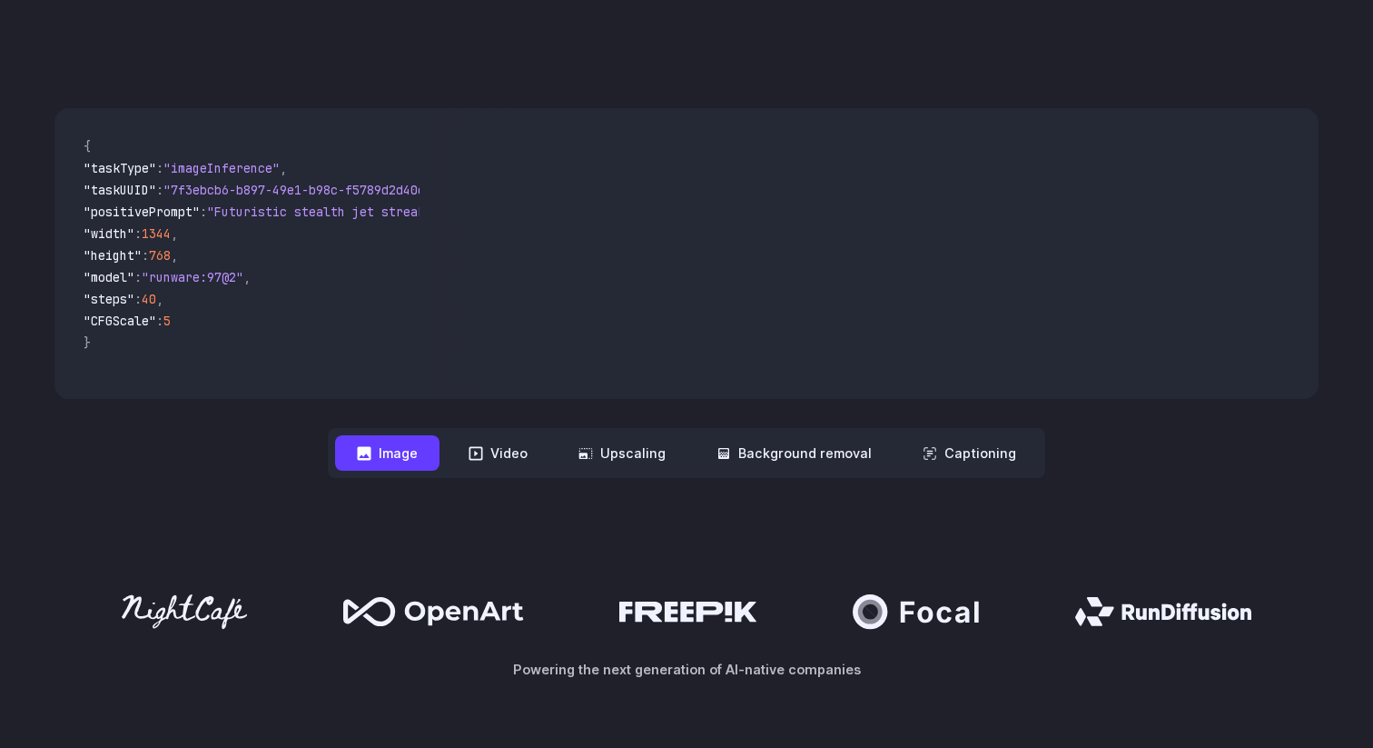
scroll to position [459, 0]
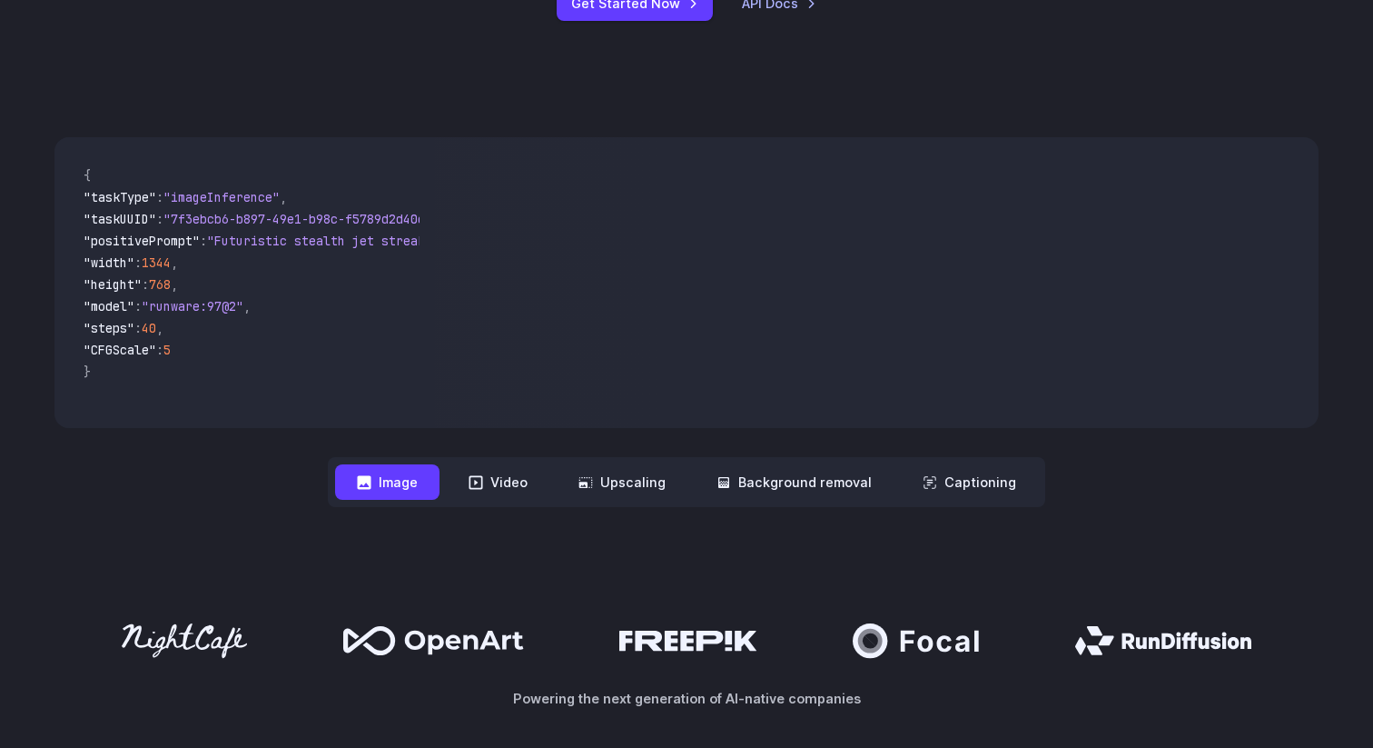
click at [683, 382] on video at bounding box center [876, 282] width 885 height 291
click at [481, 481] on icon at bounding box center [477, 482] width 14 height 14
click at [517, 489] on button "Video" at bounding box center [498, 481] width 103 height 35
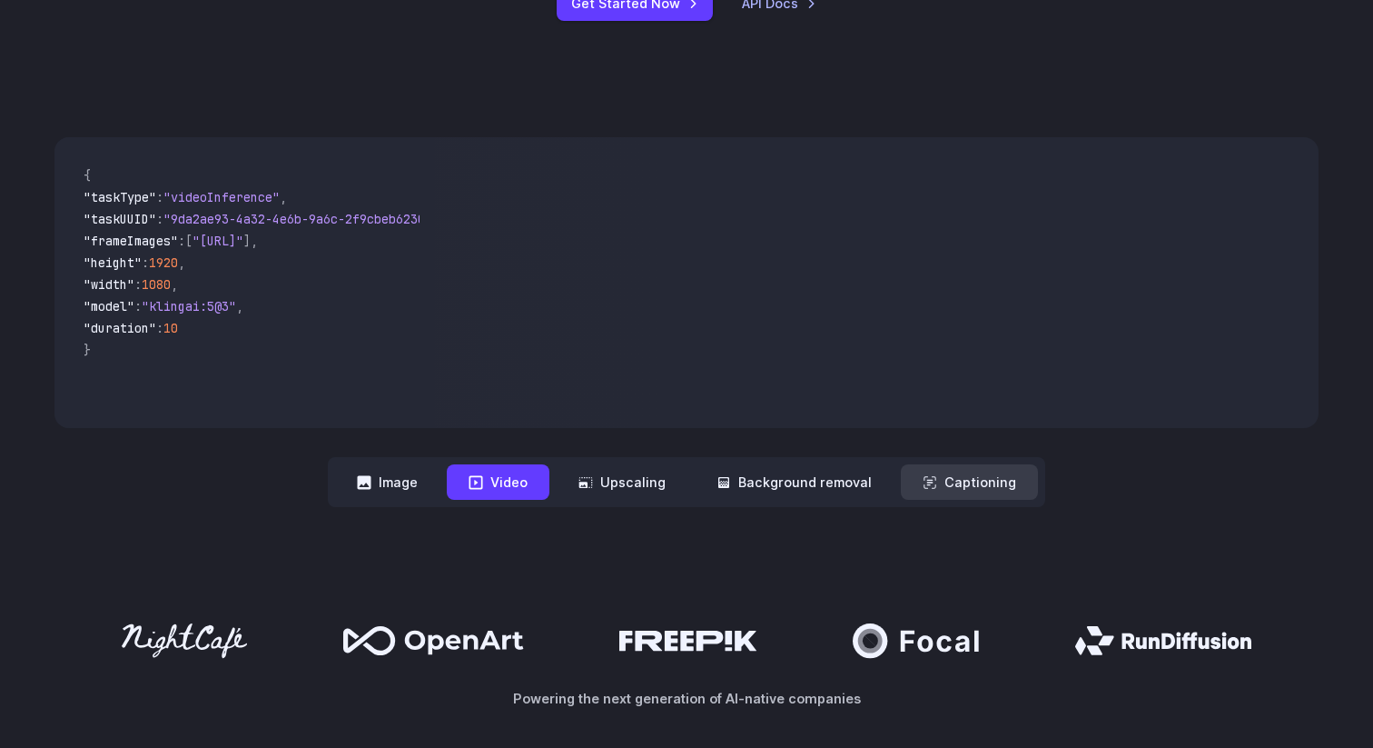
click at [924, 487] on icon at bounding box center [930, 482] width 15 height 15
click at [971, 486] on button "Captioning" at bounding box center [969, 481] width 137 height 35
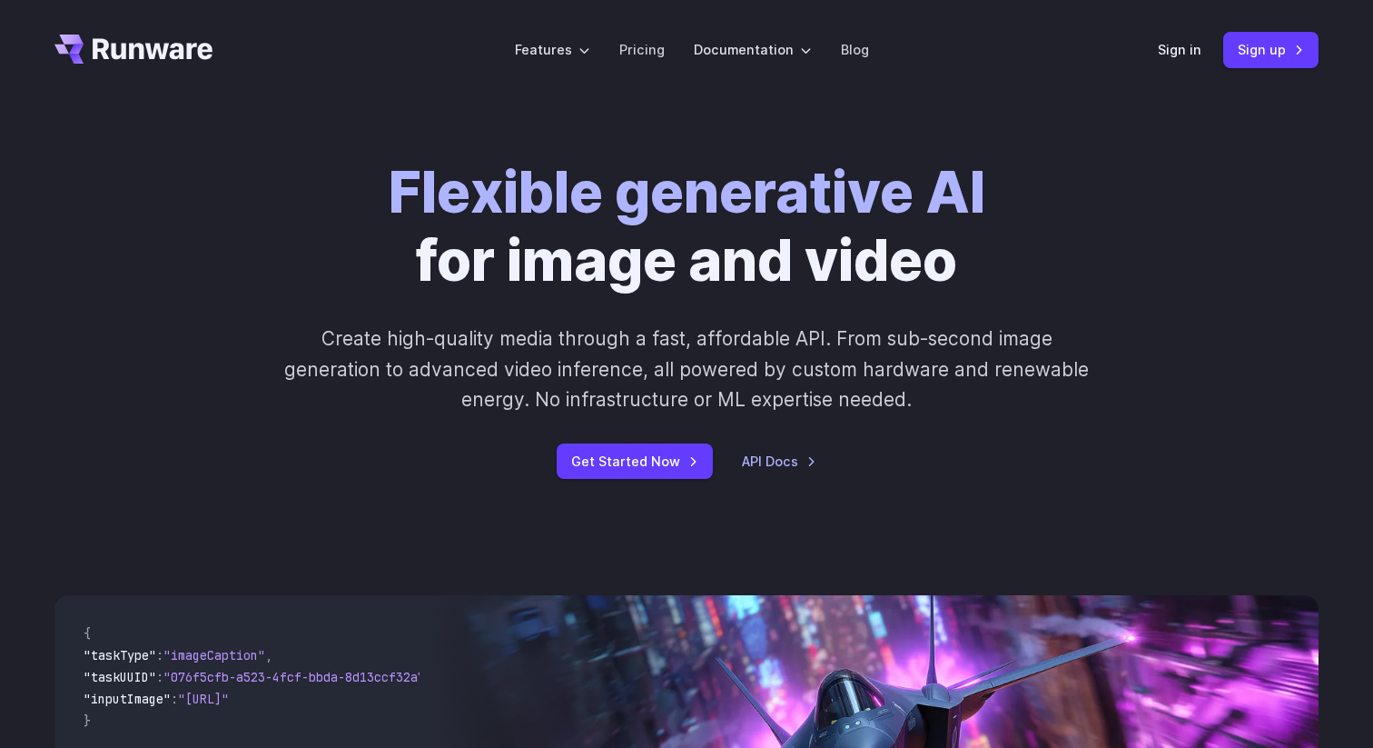
scroll to position [0, 0]
click at [641, 45] on link "Pricing" at bounding box center [641, 50] width 45 height 21
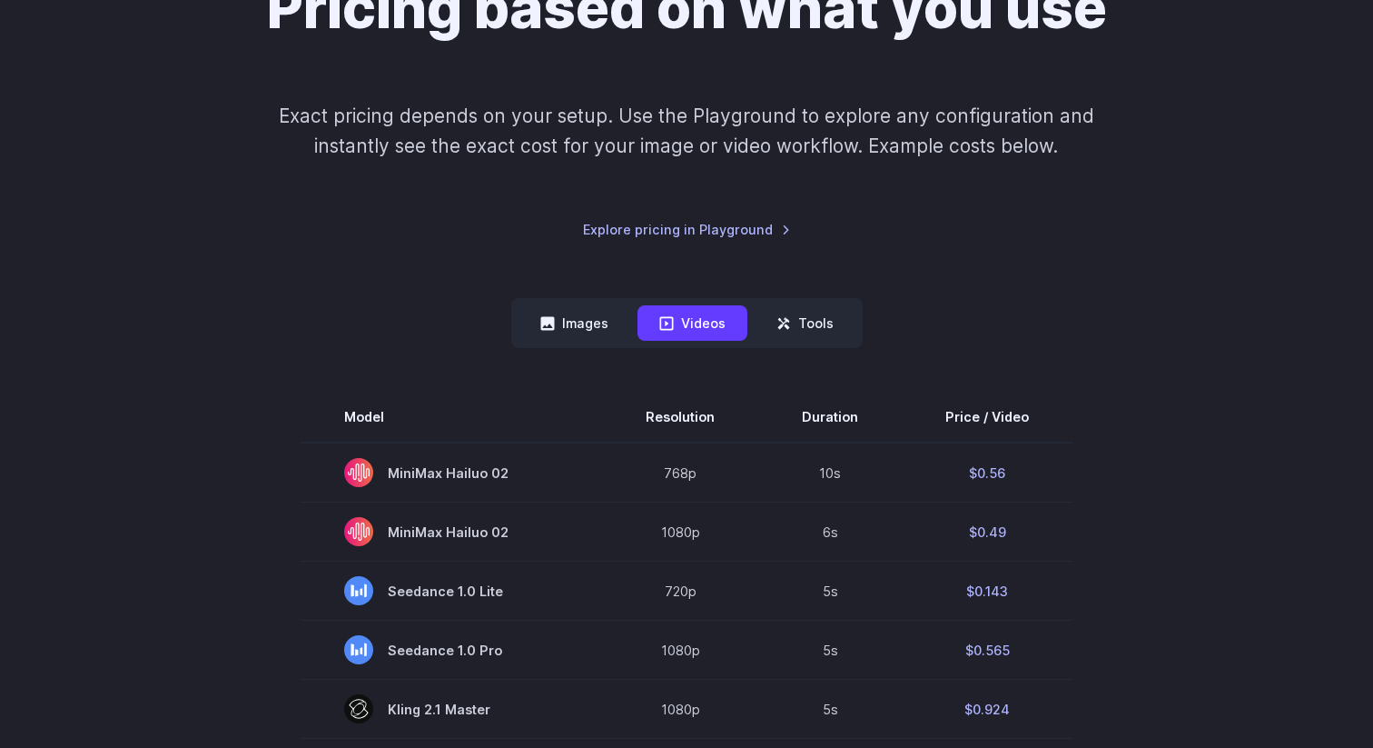
scroll to position [308, 0]
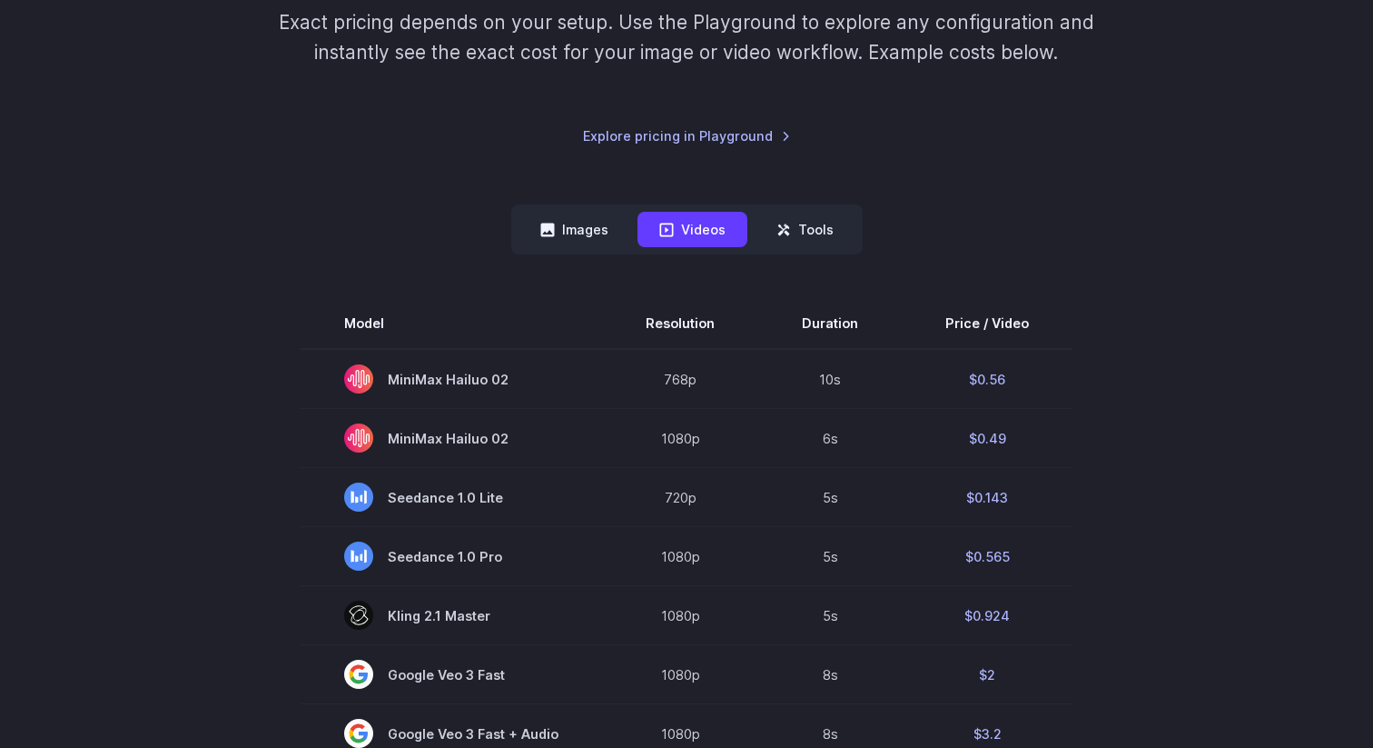
click at [581, 230] on button "Images" at bounding box center [575, 229] width 112 height 35
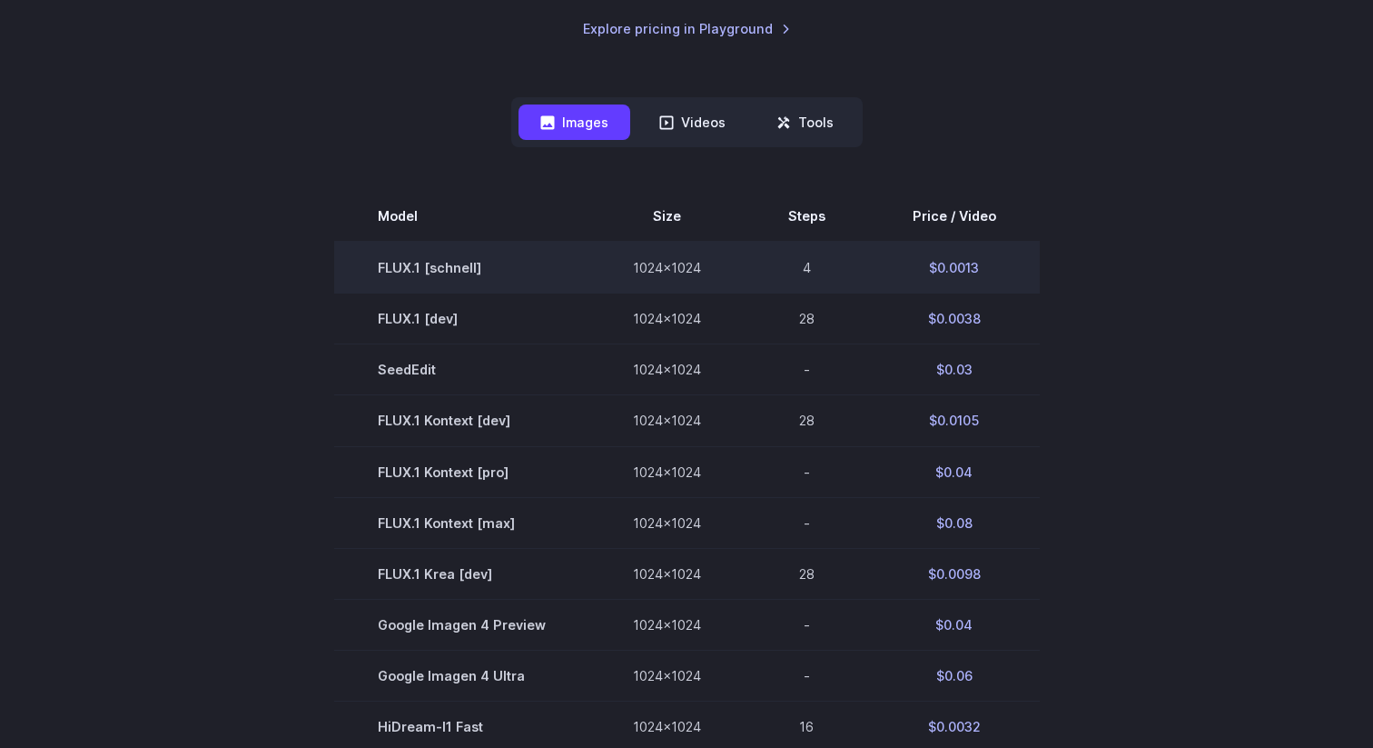
scroll to position [0, 0]
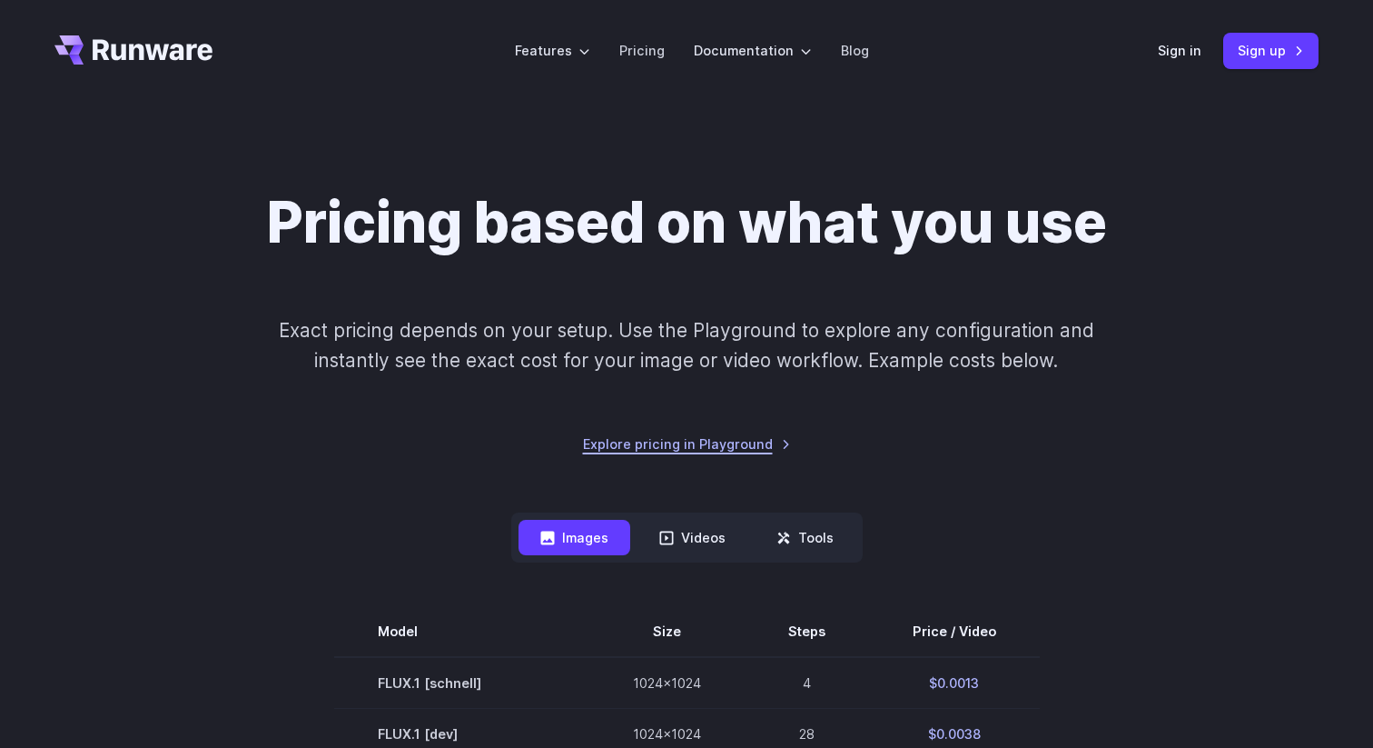
click at [682, 436] on link "Explore pricing in Playground" at bounding box center [687, 443] width 208 height 21
click at [1246, 48] on link "Sign up" at bounding box center [1271, 50] width 95 height 35
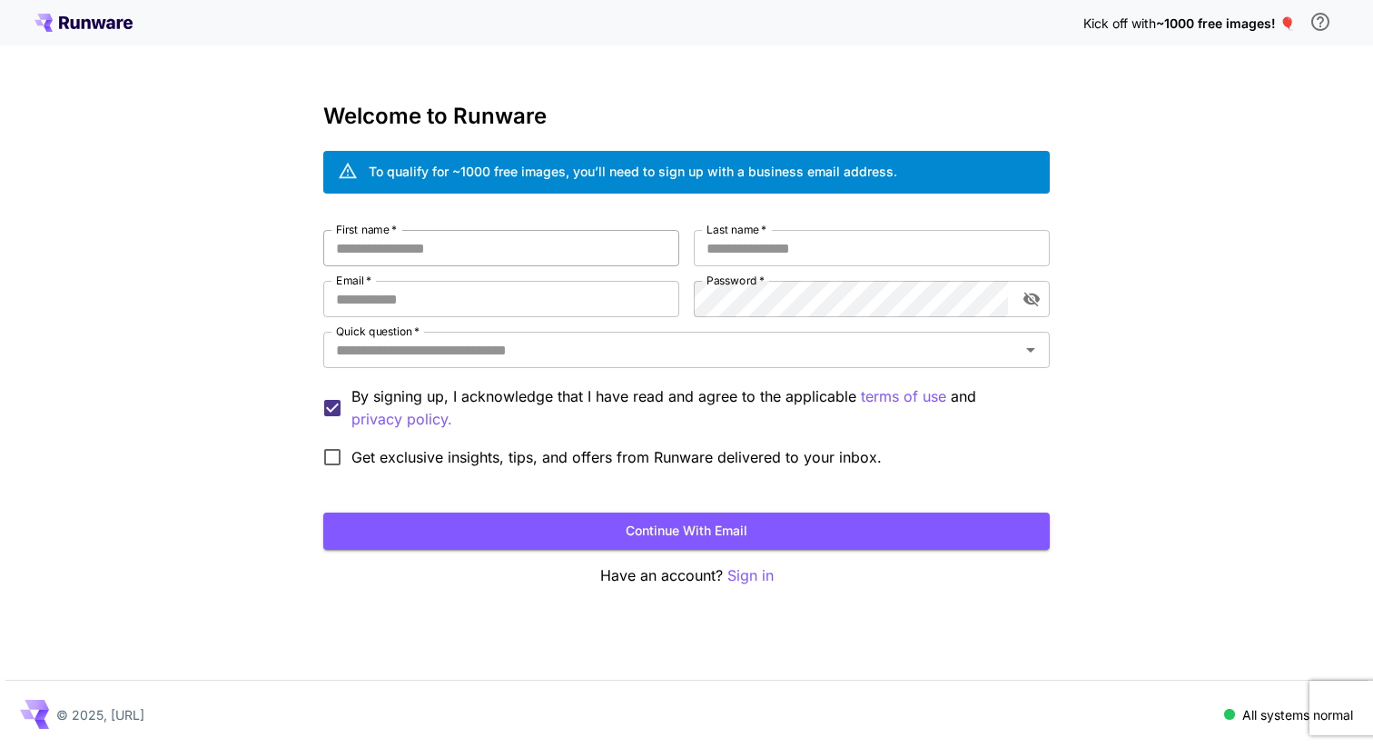
click at [614, 248] on input "First name   *" at bounding box center [501, 248] width 356 height 36
click at [486, 251] on input "First name   *" at bounding box center [501, 248] width 356 height 36
type input "*"
type input "******"
type input "*******"
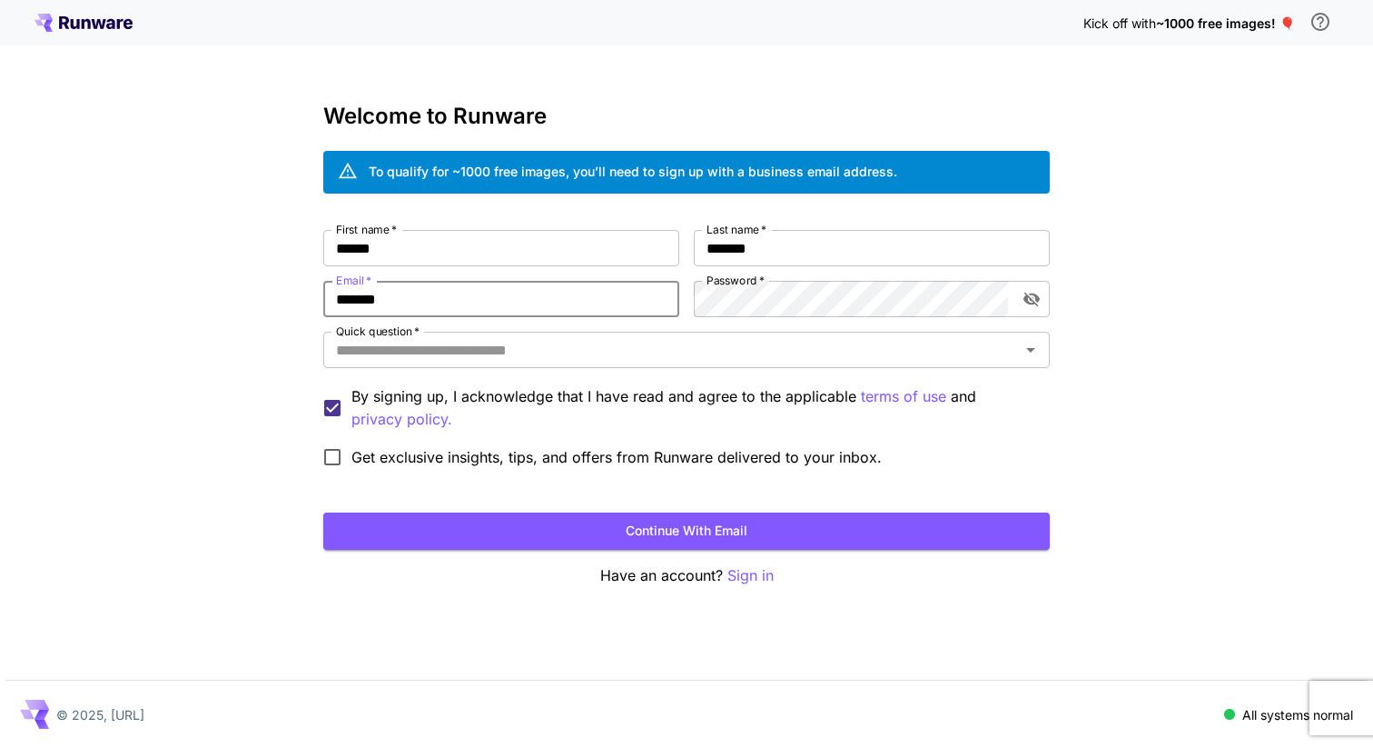
type input "**********"
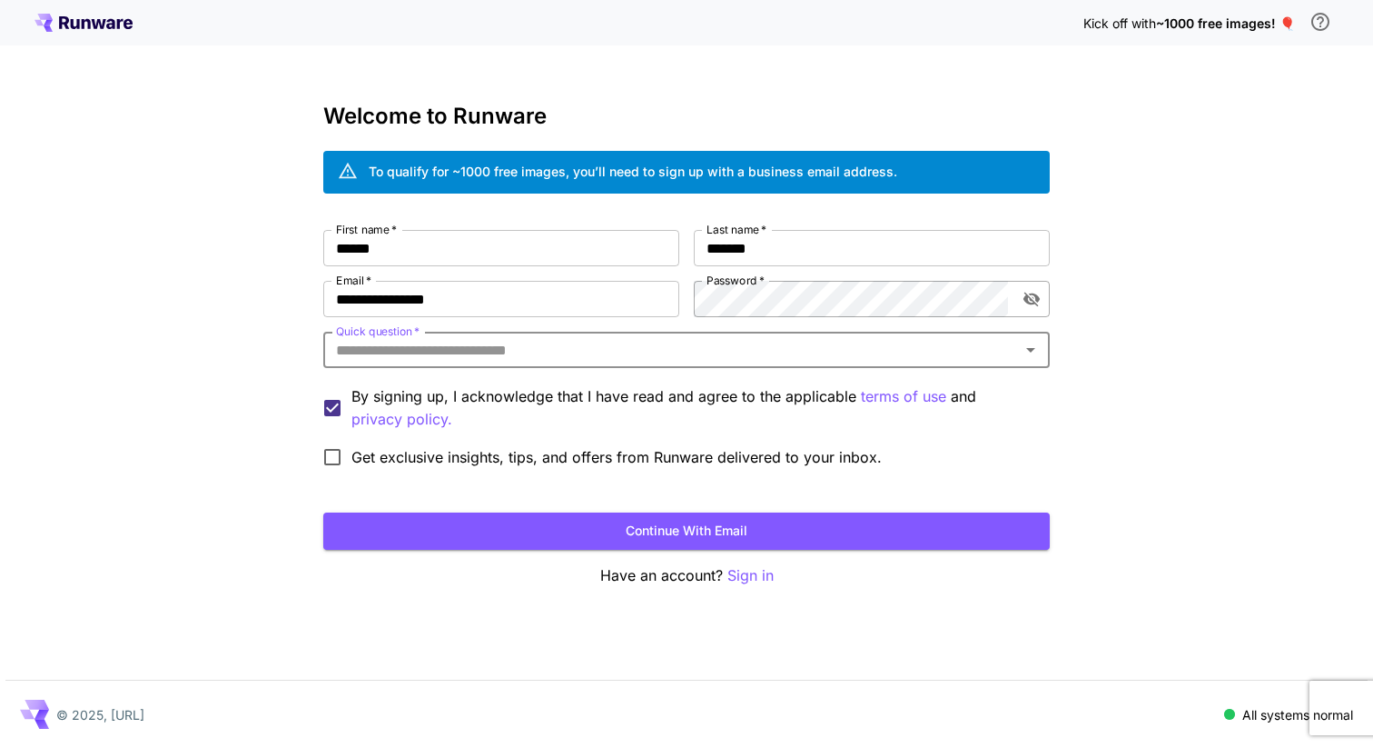
click at [1028, 292] on icon "toggle password visibility" at bounding box center [1032, 299] width 18 height 18
click at [659, 347] on input "Quick question   *" at bounding box center [672, 349] width 686 height 25
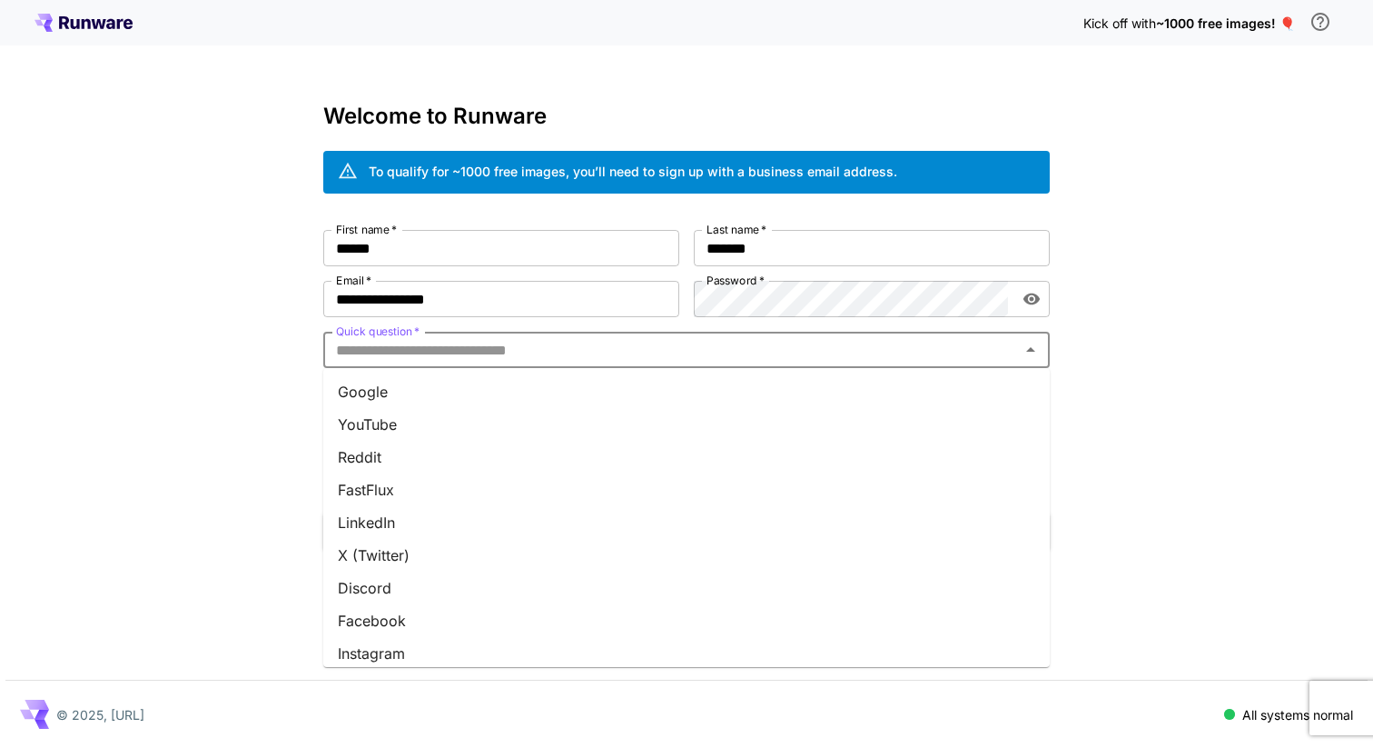
click at [474, 405] on li "Google" at bounding box center [686, 391] width 727 height 33
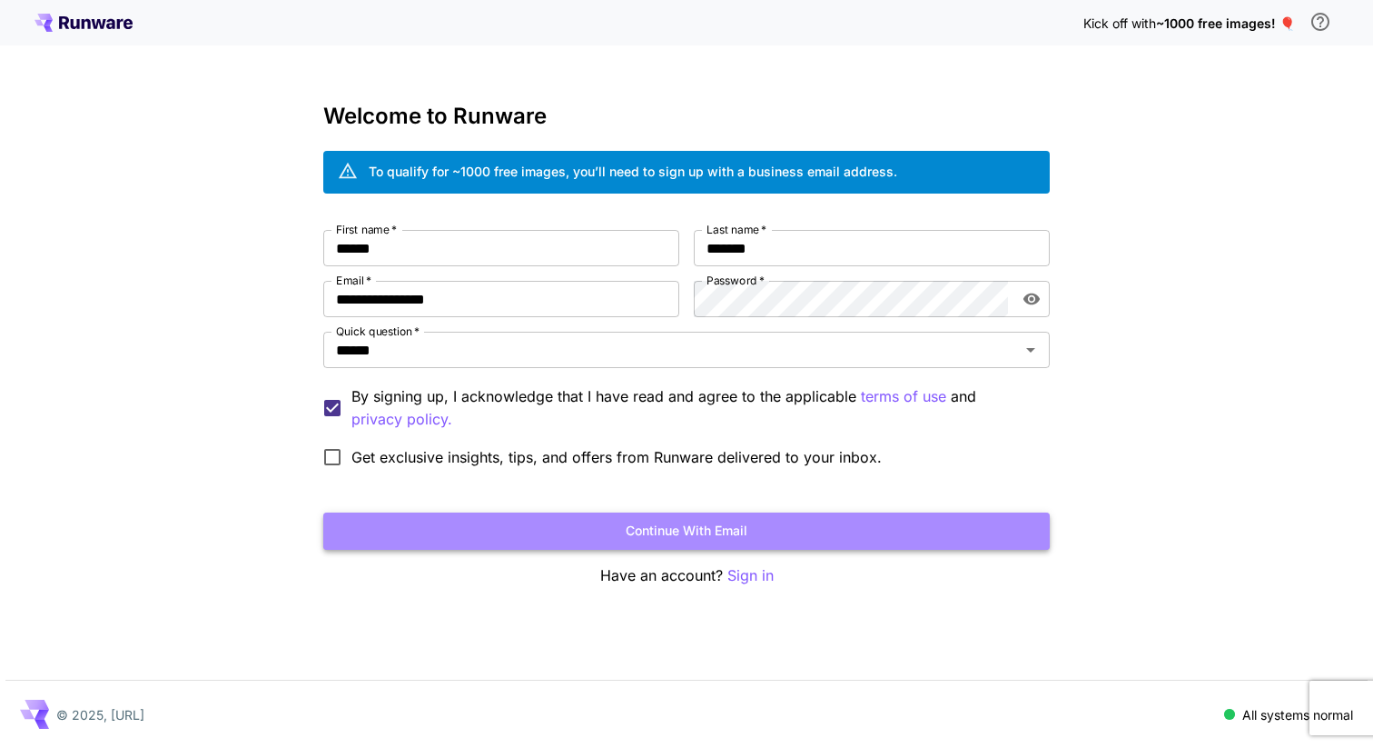
click at [504, 536] on button "Continue with email" at bounding box center [686, 530] width 727 height 37
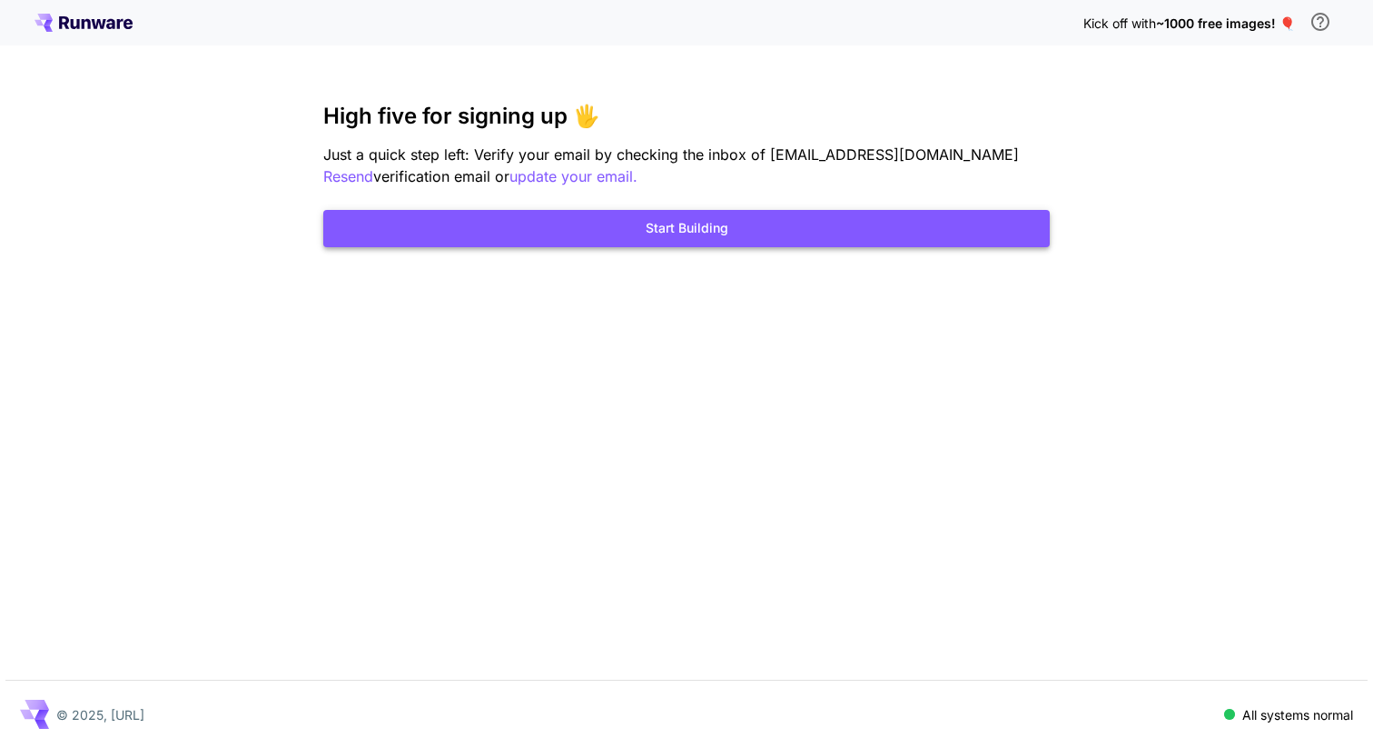
click at [576, 232] on button "Start Building" at bounding box center [686, 228] width 727 height 37
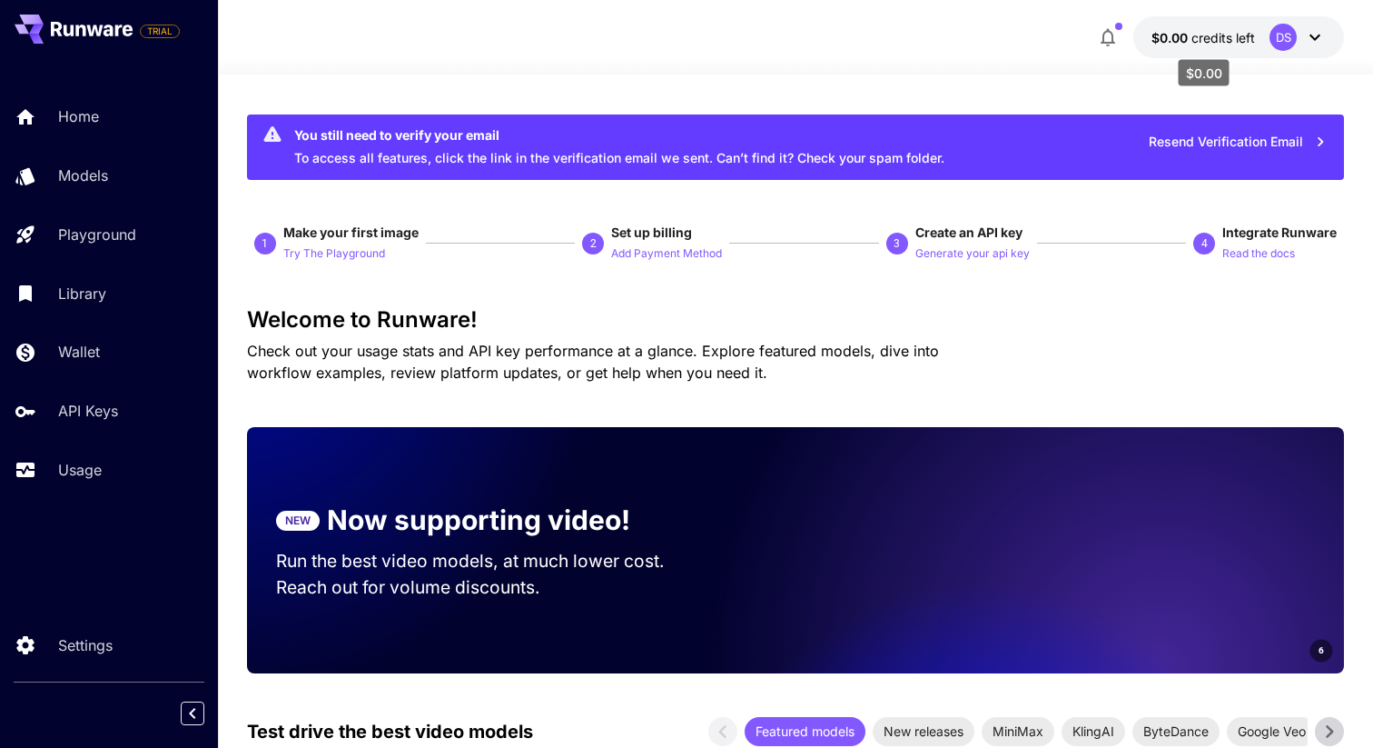
click at [1209, 36] on span "credits left" at bounding box center [1224, 37] width 64 height 15
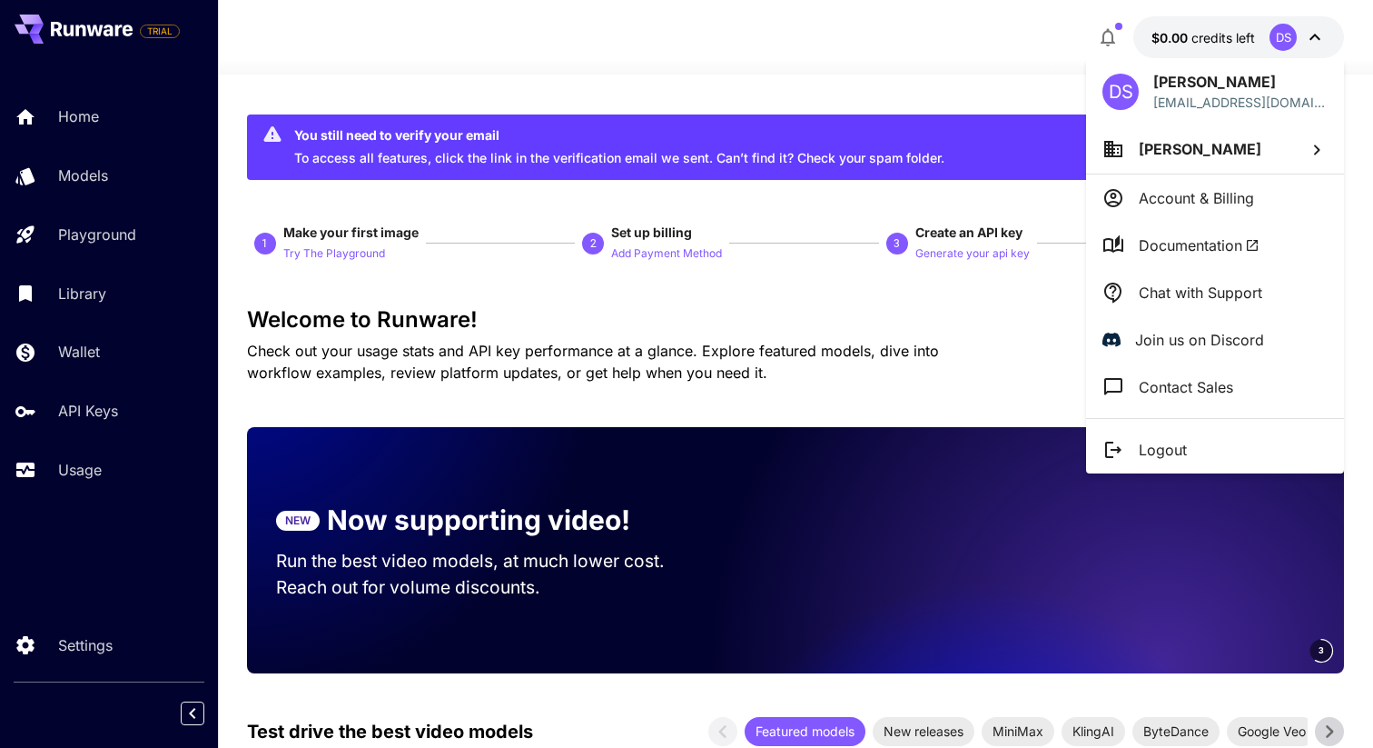
click at [1189, 197] on p "Account & Billing" at bounding box center [1196, 198] width 115 height 22
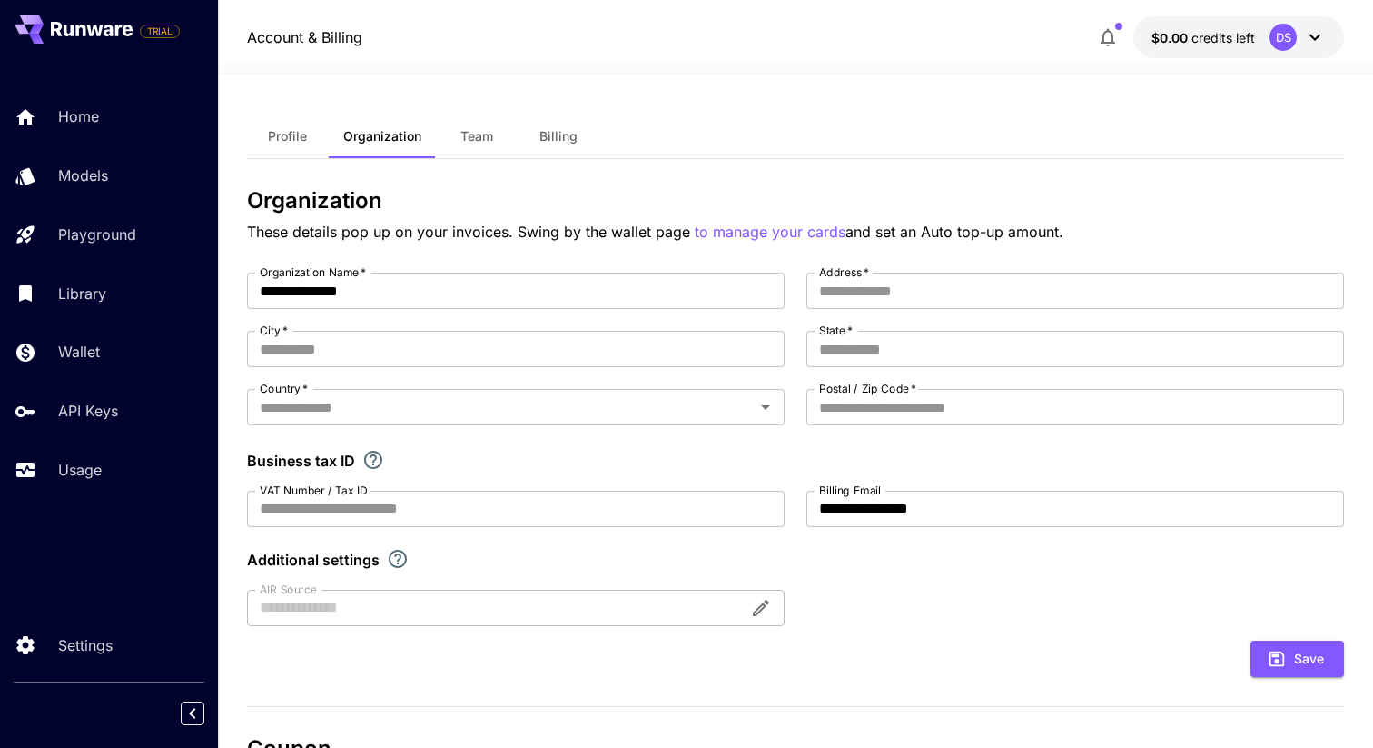
click at [540, 135] on span "Billing" at bounding box center [559, 136] width 38 height 16
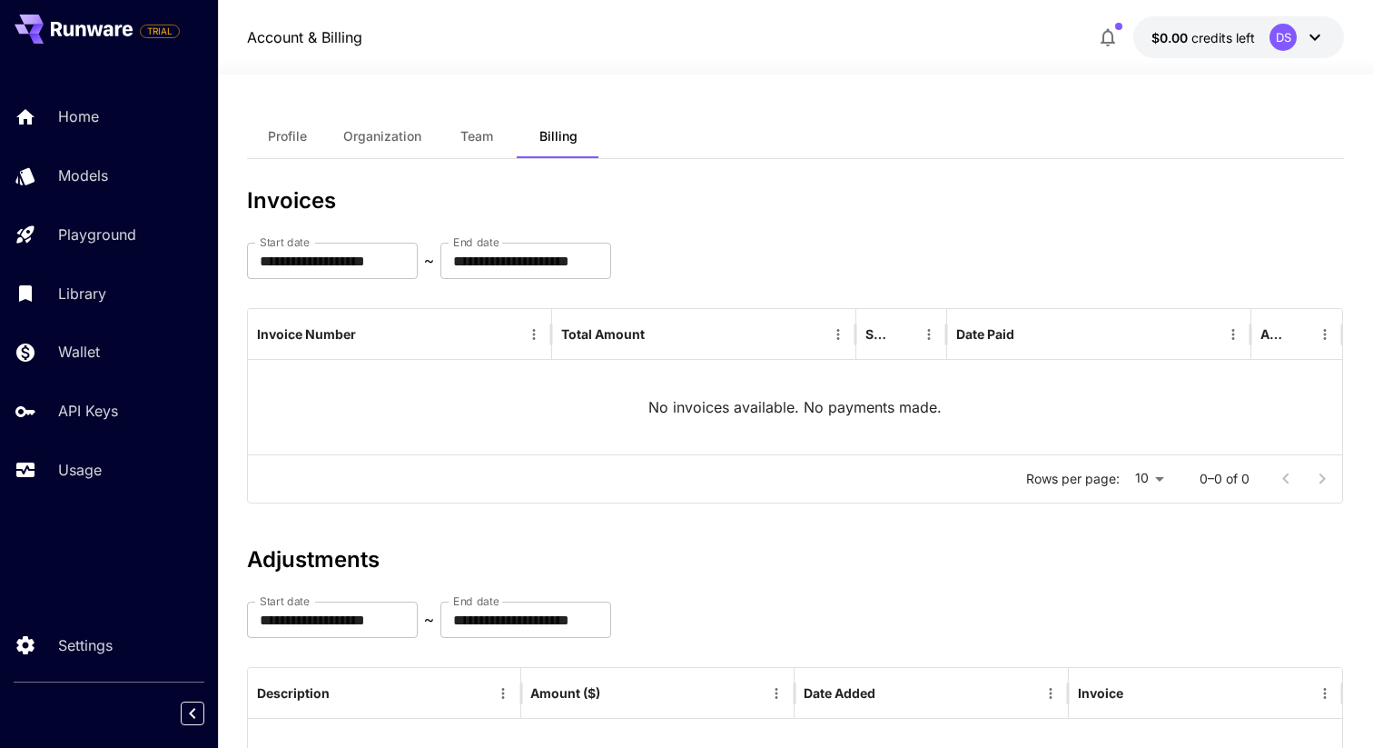
click at [1314, 31] on icon at bounding box center [1315, 37] width 22 height 22
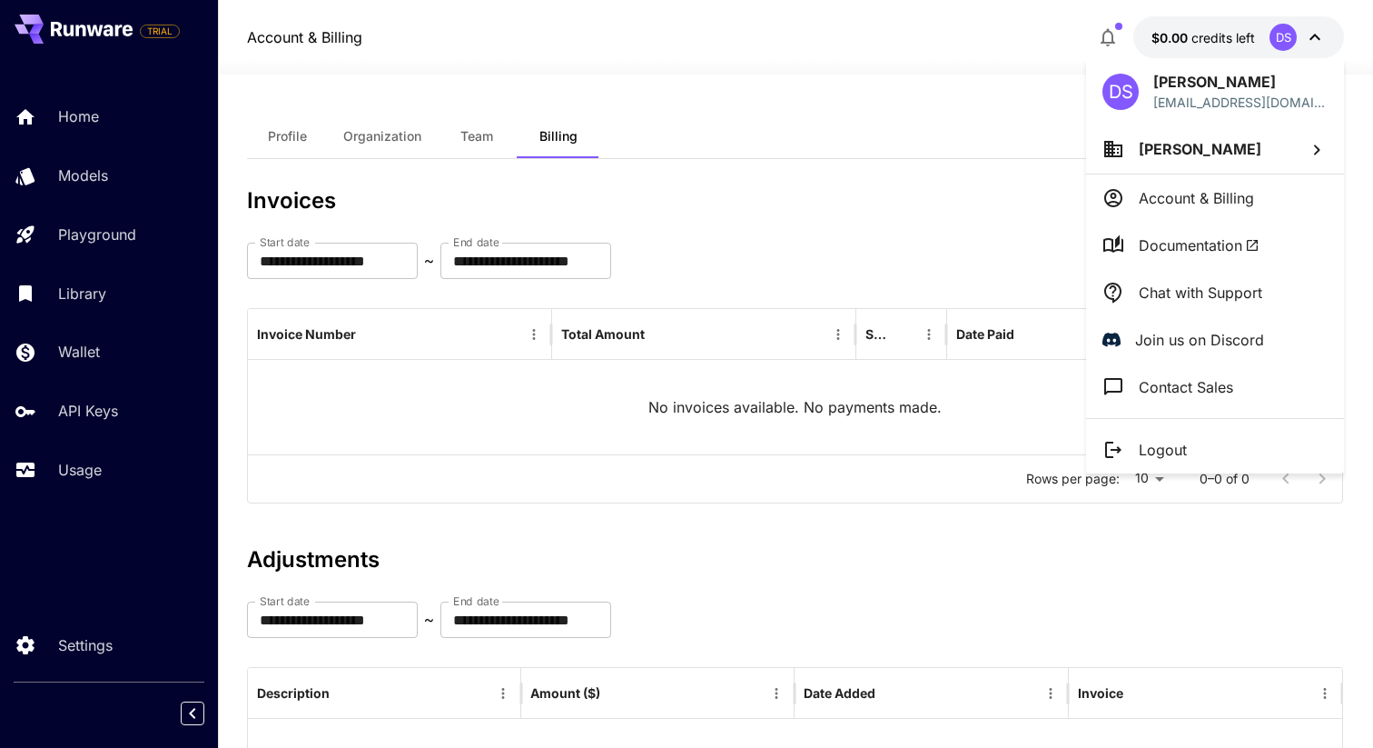
click at [1314, 31] on div at bounding box center [686, 374] width 1373 height 748
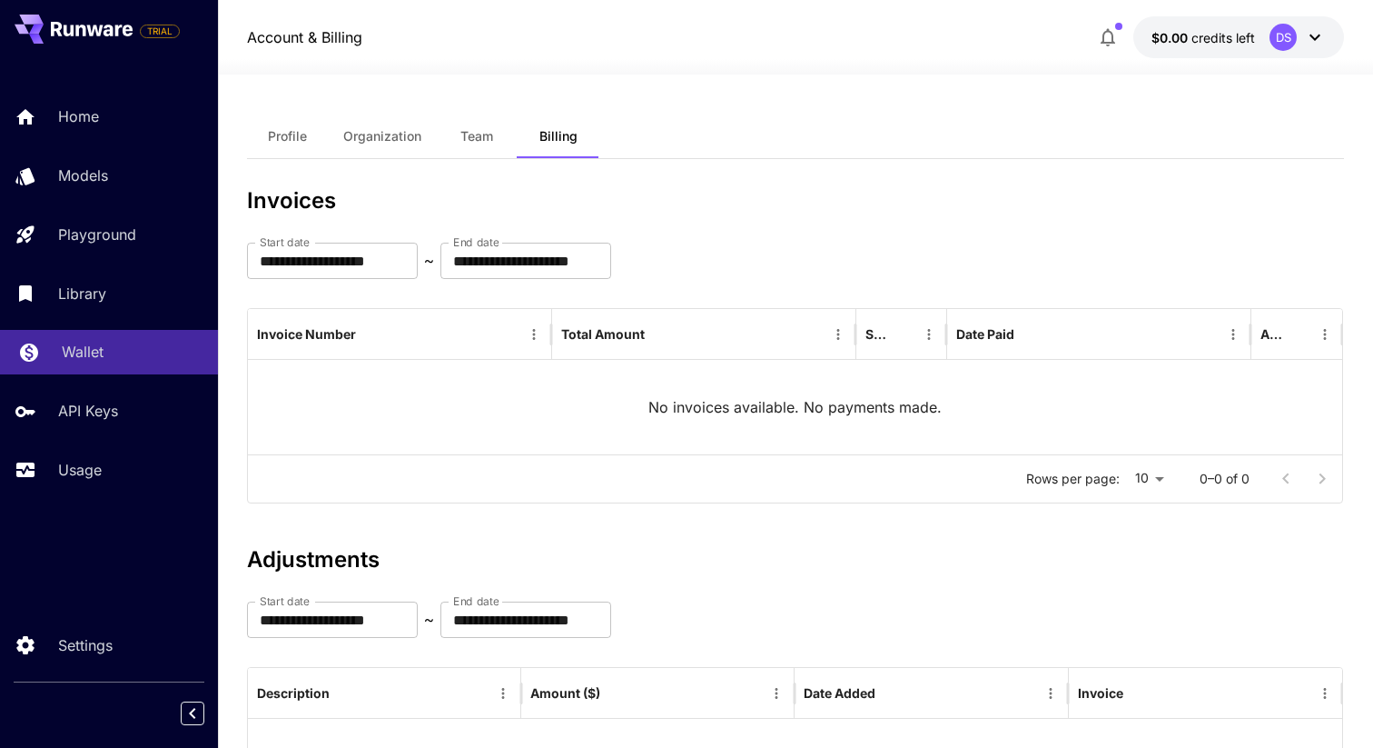
click at [96, 356] on p "Wallet" at bounding box center [83, 352] width 42 height 22
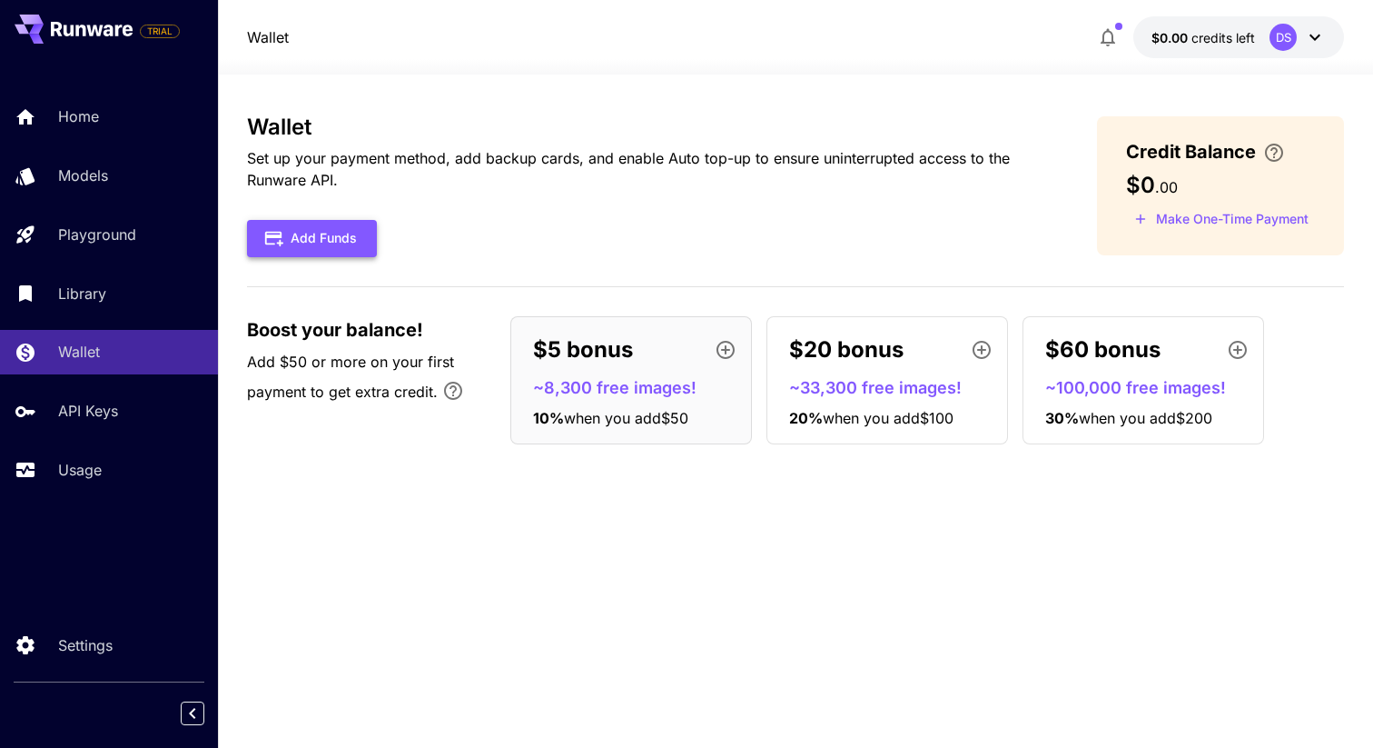
click at [350, 243] on button "Add Funds" at bounding box center [312, 238] width 130 height 37
